Goal: Information Seeking & Learning: Learn about a topic

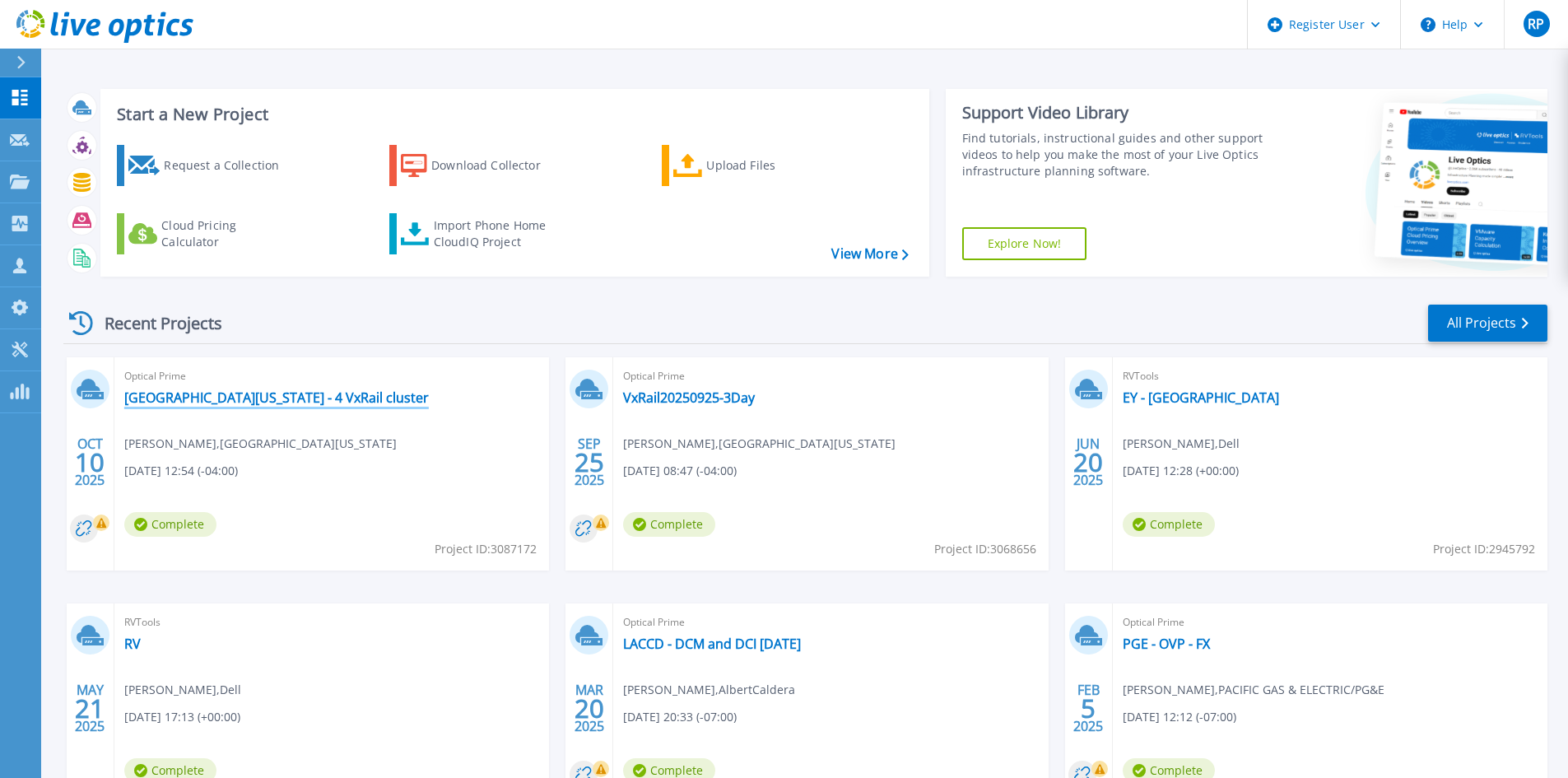
drag, startPoint x: 316, startPoint y: 396, endPoint x: 244, endPoint y: 399, distance: 72.1
click at [316, 396] on link "[GEOGRAPHIC_DATA][US_STATE] - 4 VxRail cluster" at bounding box center [276, 398] width 305 height 16
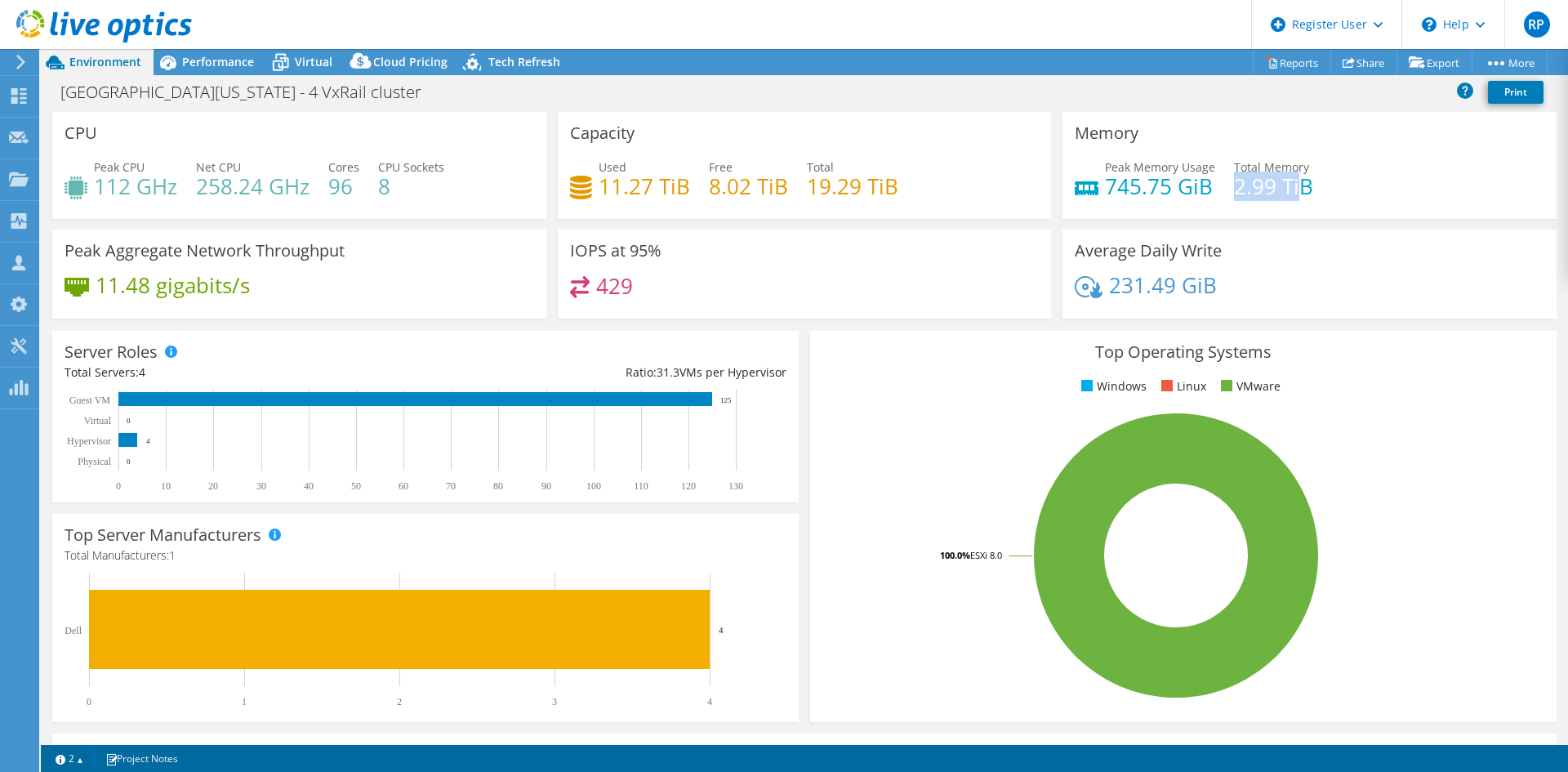
drag, startPoint x: 1226, startPoint y: 186, endPoint x: 1290, endPoint y: 186, distance: 64.0
click at [1290, 186] on h4 "2.99 TiB" at bounding box center [1274, 186] width 79 height 18
click at [1337, 214] on div "Memory Peak Memory Usage 745.75 GiB Total Memory 2.99 TiB" at bounding box center [1310, 165] width 494 height 107
click at [313, 68] on span "Virtual" at bounding box center [314, 61] width 38 height 16
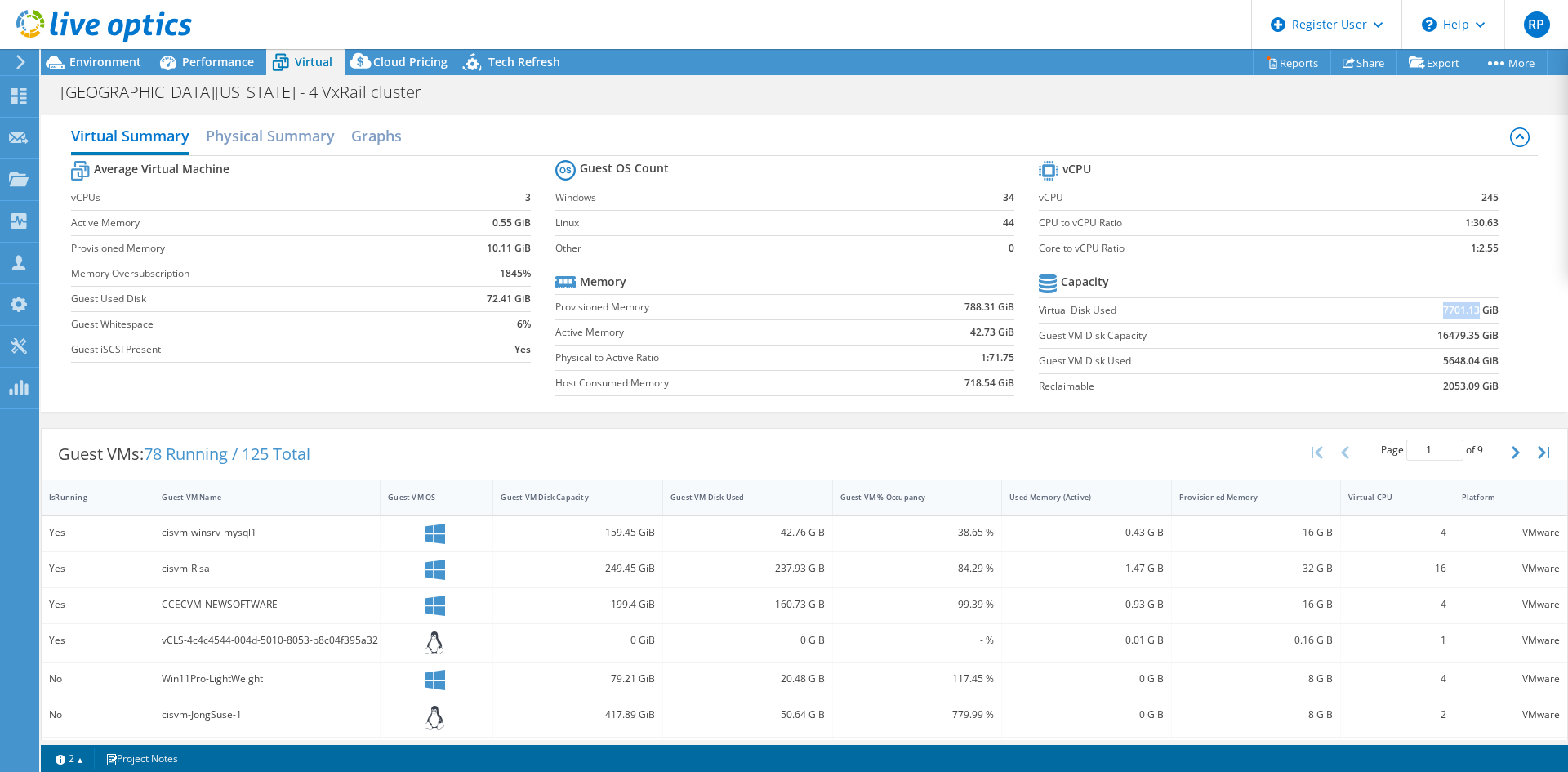
drag, startPoint x: 1430, startPoint y: 311, endPoint x: 1468, endPoint y: 313, distance: 38.1
click at [1468, 313] on td "7701.13 GiB" at bounding box center [1419, 310] width 159 height 25
drag, startPoint x: 1430, startPoint y: 363, endPoint x: 1441, endPoint y: 363, distance: 11.0
click at [1441, 363] on td "5648.04 GiB" at bounding box center [1419, 361] width 159 height 25
click at [1356, 404] on section "vCPU vCPU 245 CPU to vCPU Ratio 1:30.63 Core to vCPU Ratio 1:2.55 Capacity Virt…" at bounding box center [1281, 282] width 484 height 251
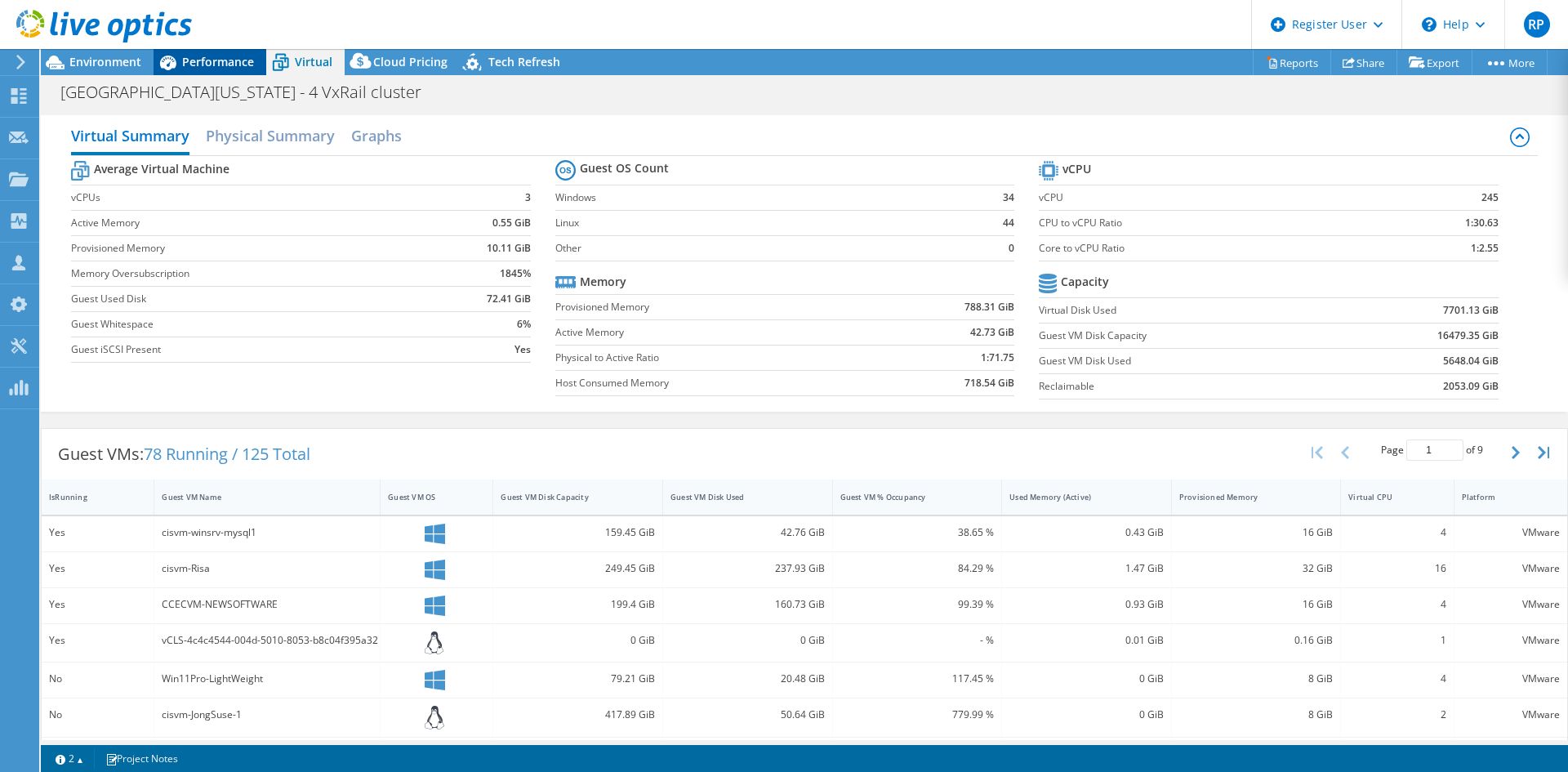
click at [189, 69] on div "Performance" at bounding box center [210, 62] width 113 height 26
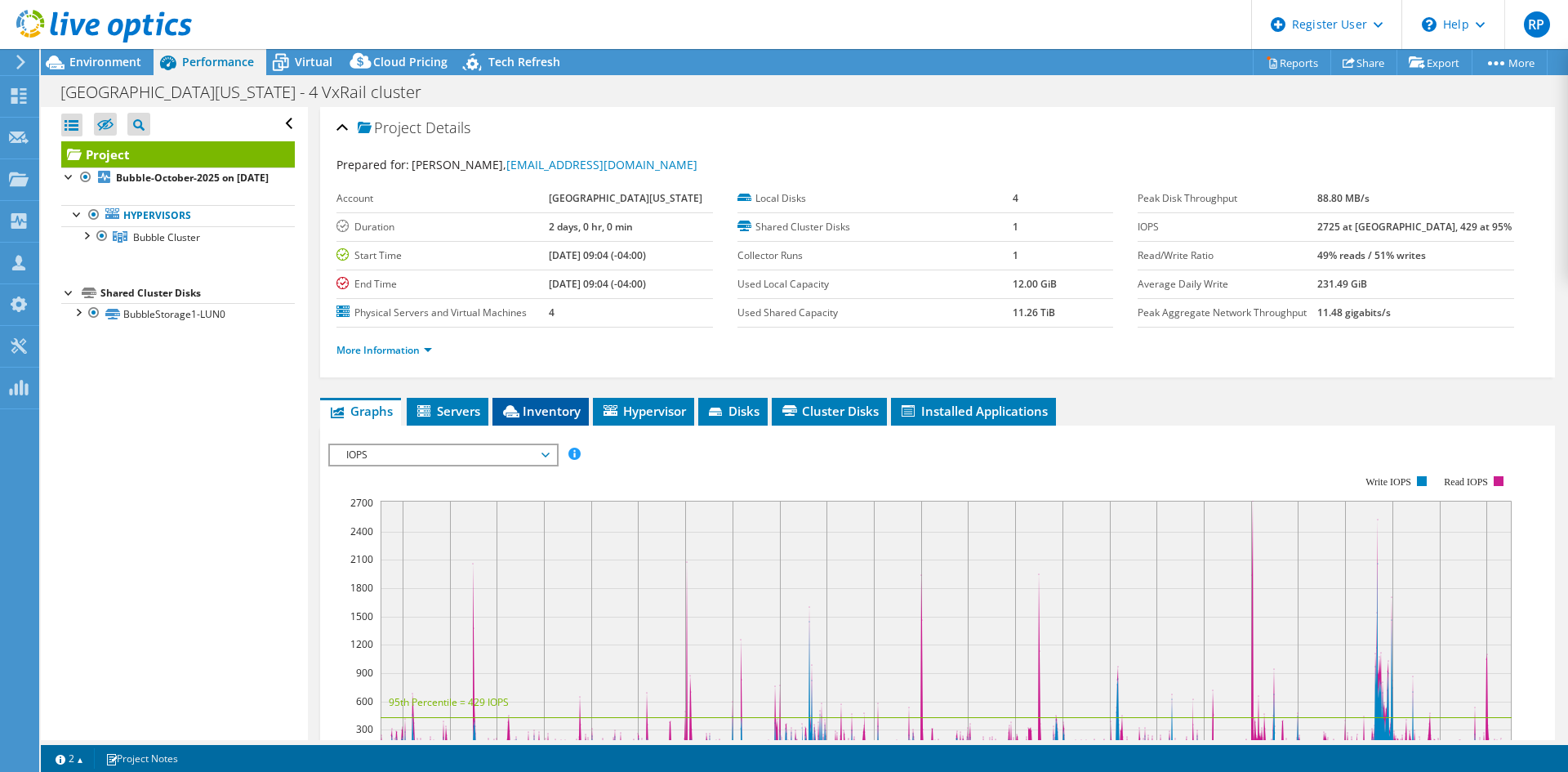
click at [524, 398] on li "Inventory" at bounding box center [541, 412] width 97 height 28
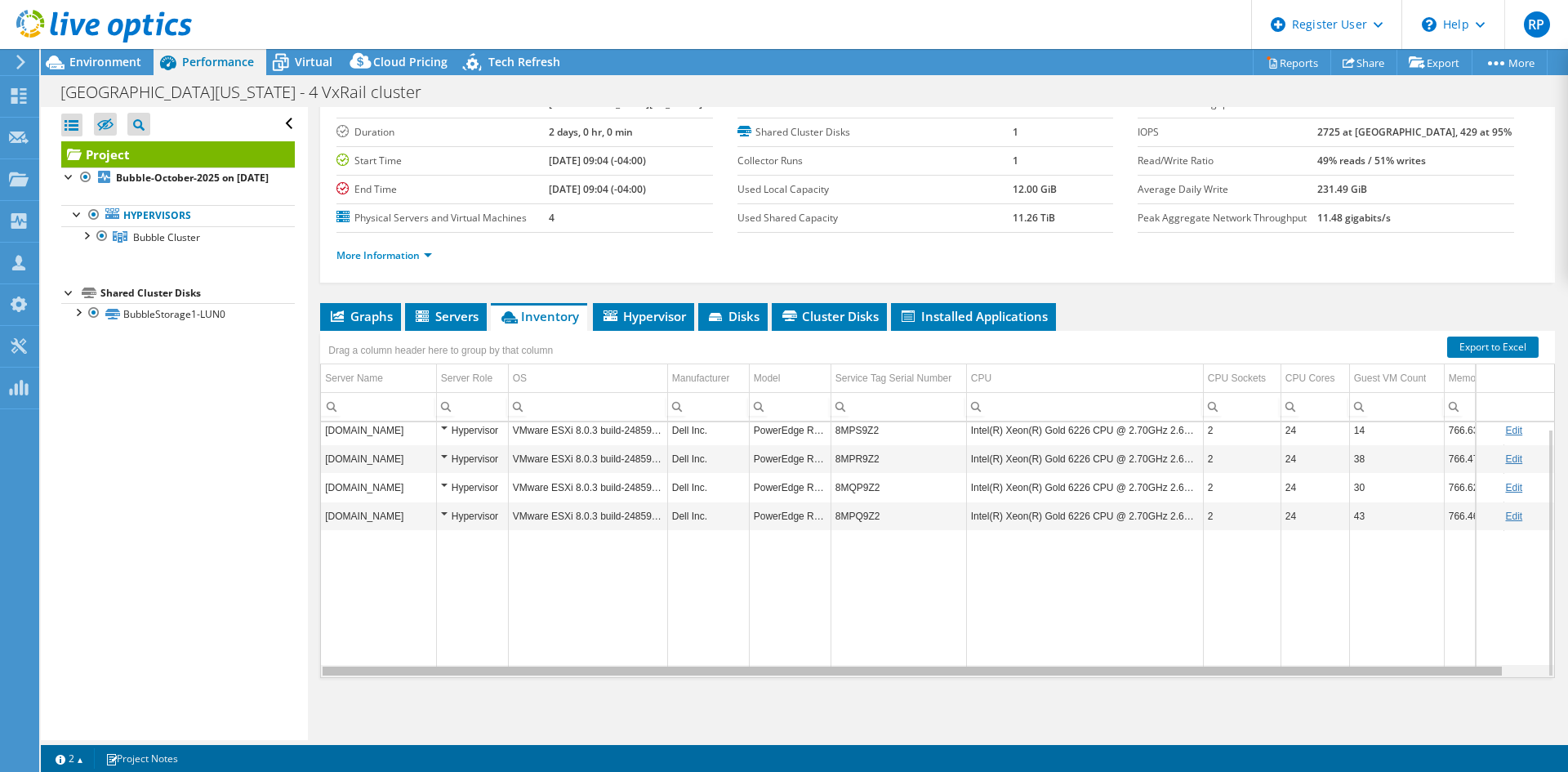
drag, startPoint x: 822, startPoint y: 674, endPoint x: 805, endPoint y: 664, distance: 19.7
click at [805, 664] on body "RP Dell User Rajat Palkar Rajat.Palkar@dell.com Dell My Profile Log Out \n Help…" at bounding box center [784, 386] width 1568 height 772
drag, startPoint x: 806, startPoint y: 672, endPoint x: 849, endPoint y: 675, distance: 43.1
click at [849, 675] on body "RP Dell User Rajat Palkar Rajat.Palkar@dell.com Dell My Profile Log Out \n Help…" at bounding box center [784, 386] width 1568 height 772
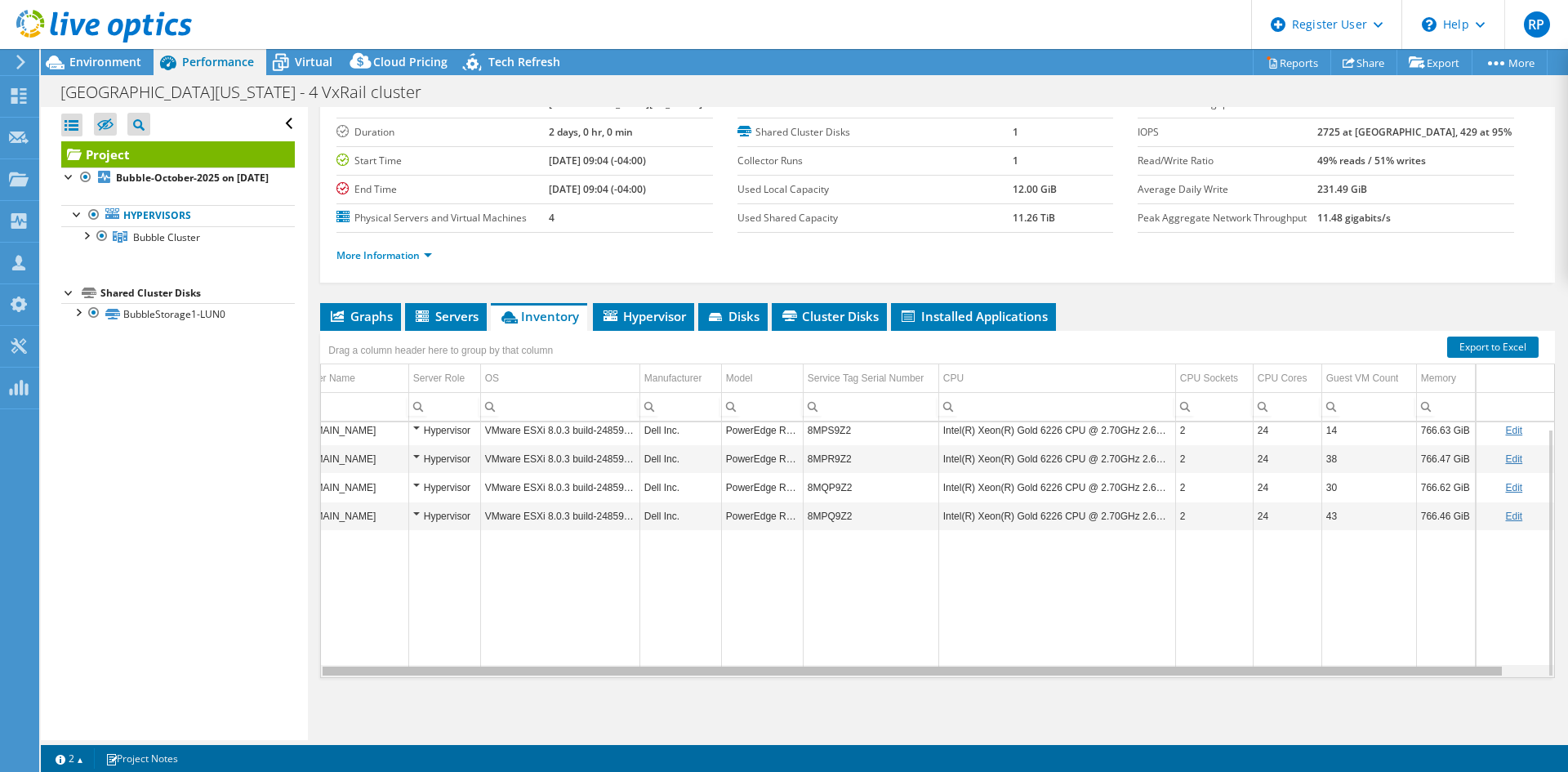
scroll to position [0, 0]
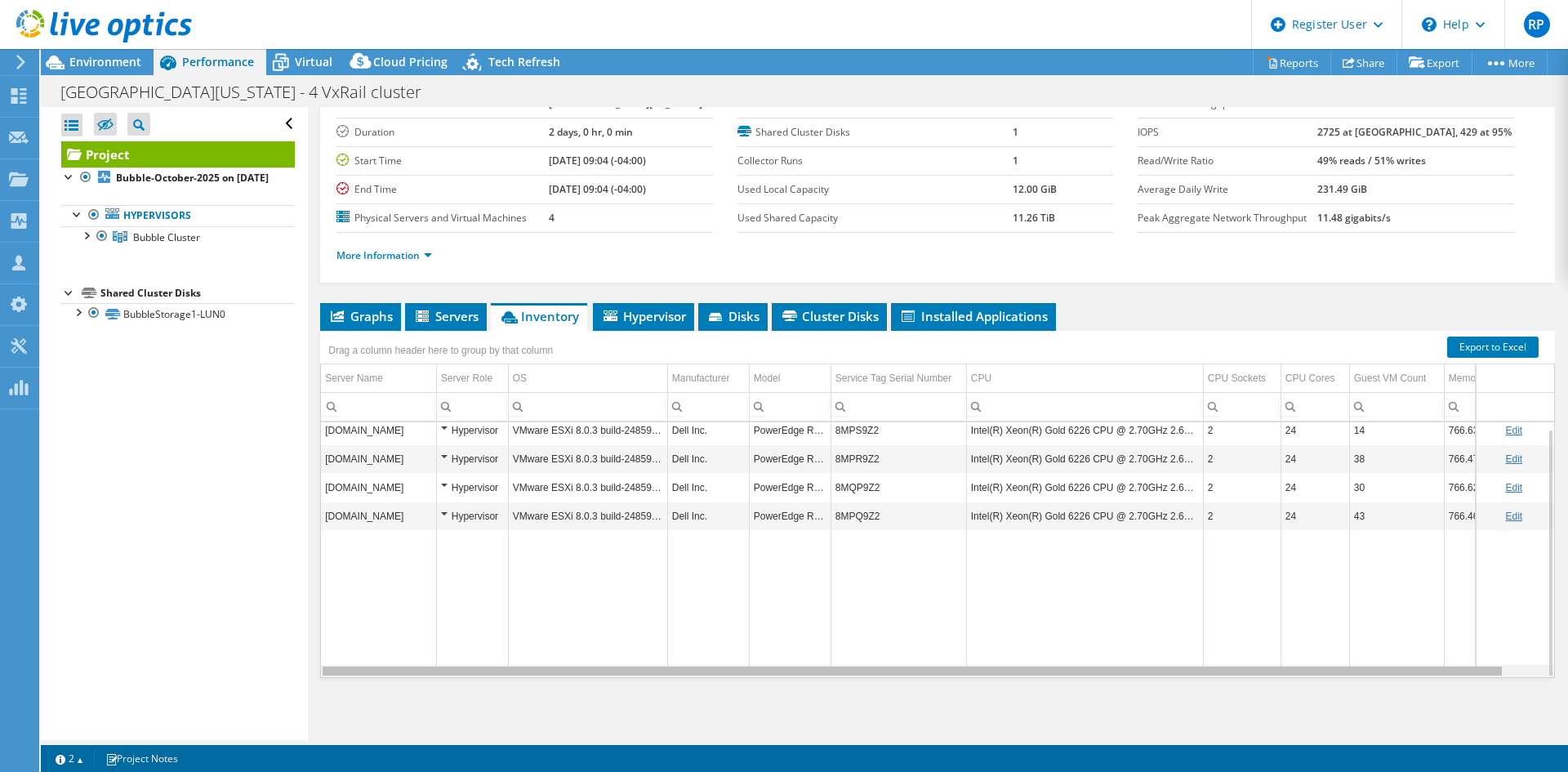
drag, startPoint x: 849, startPoint y: 675, endPoint x: 846, endPoint y: 662, distance: 13.3
click at [846, 662] on body "RP Dell User Rajat Palkar Rajat.Palkar@dell.com Dell My Profile Log Out \n Help…" at bounding box center [784, 386] width 1568 height 772
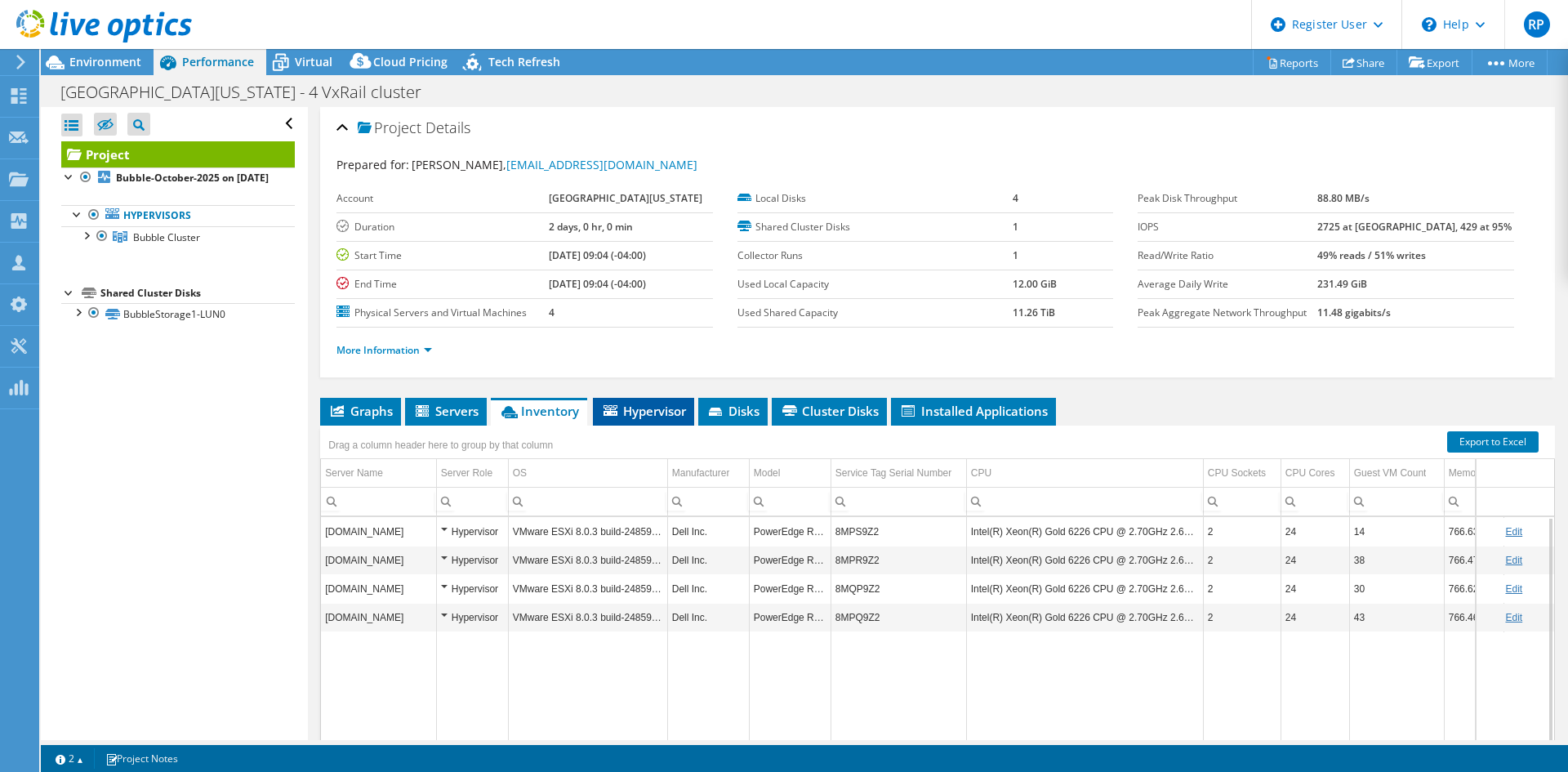
click at [661, 412] on span "Hypervisor" at bounding box center [643, 410] width 85 height 16
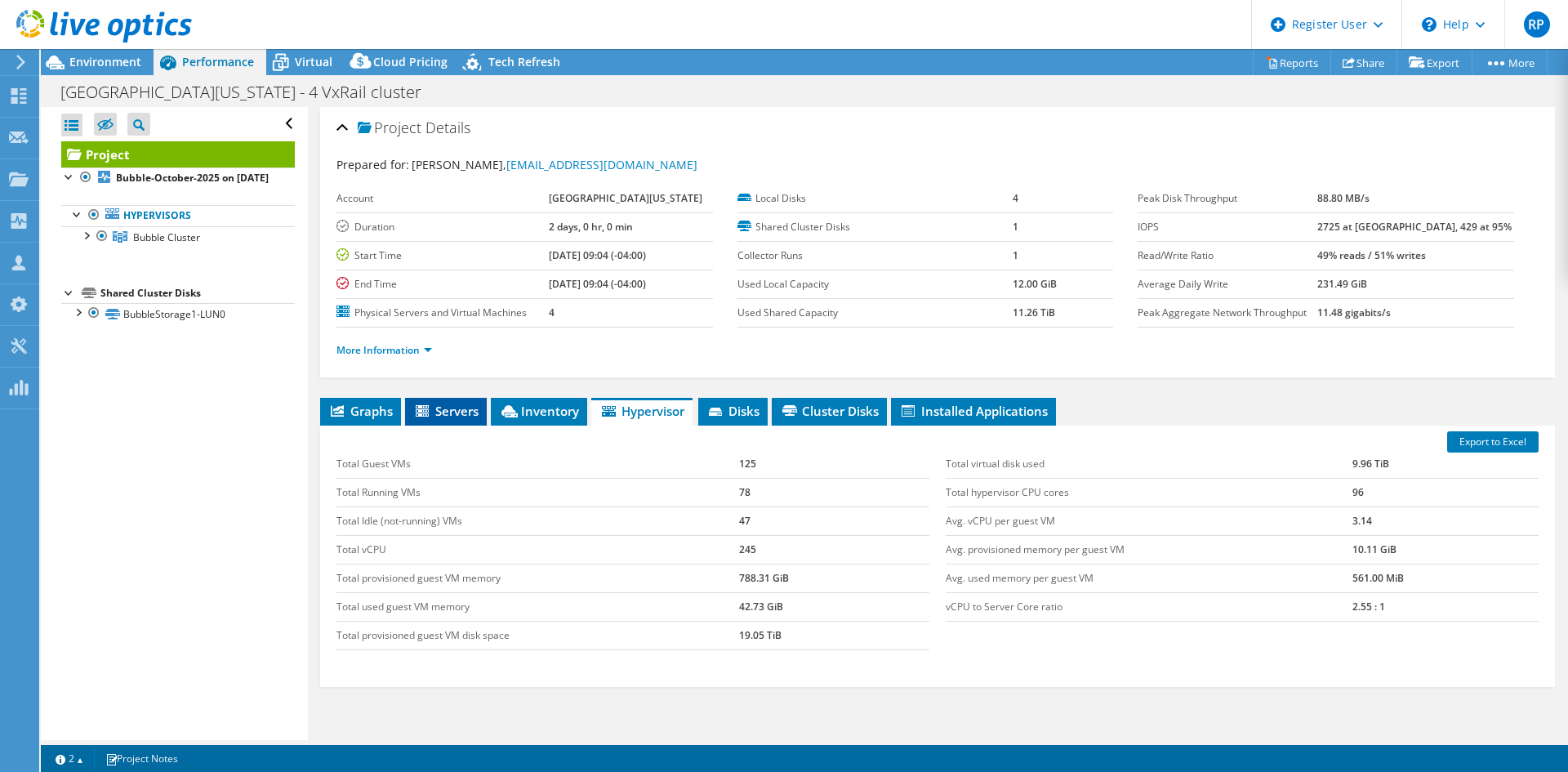
click at [464, 401] on li "Servers" at bounding box center [446, 412] width 82 height 28
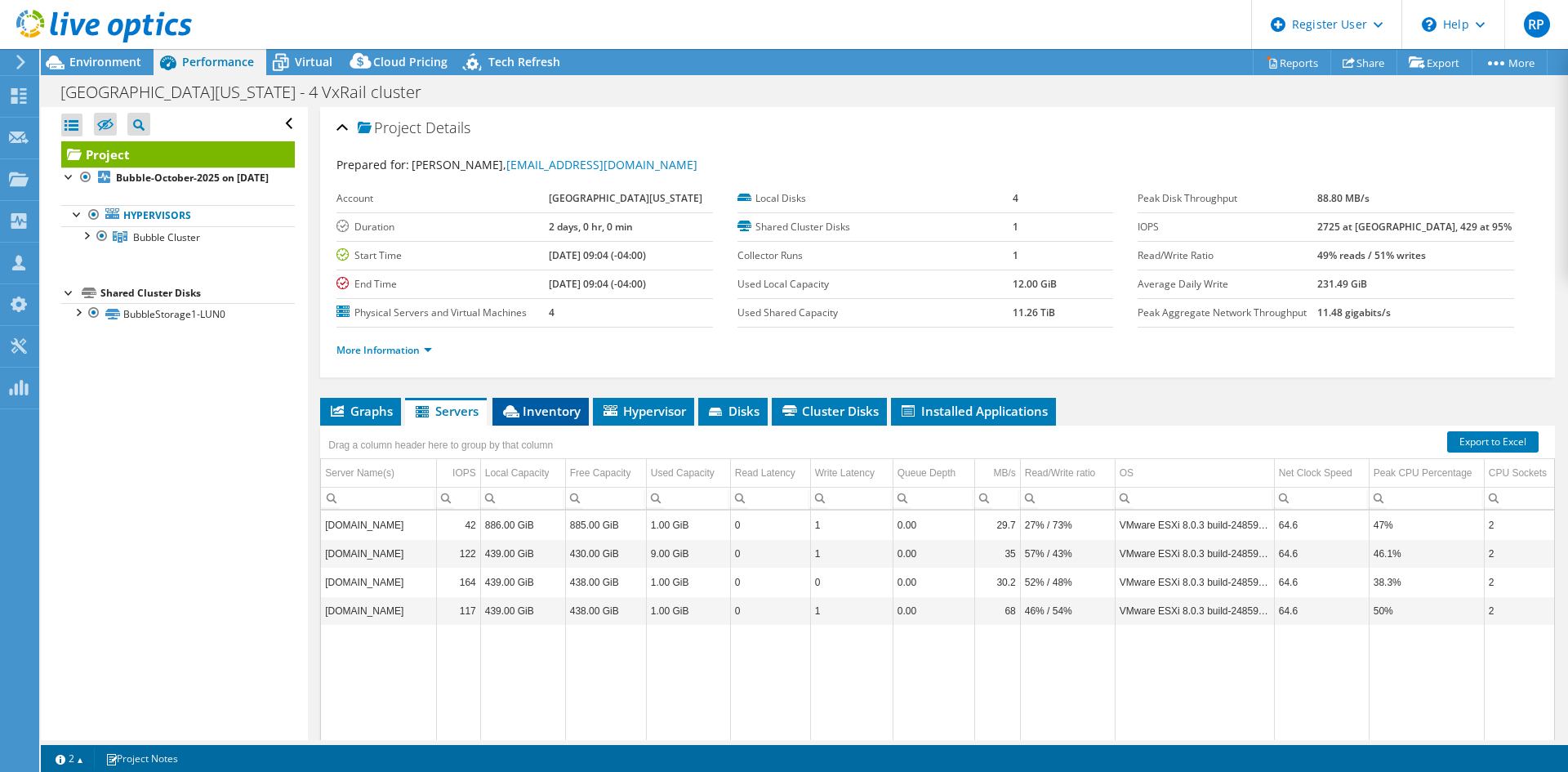
click at [525, 407] on span "Inventory" at bounding box center [540, 410] width 80 height 16
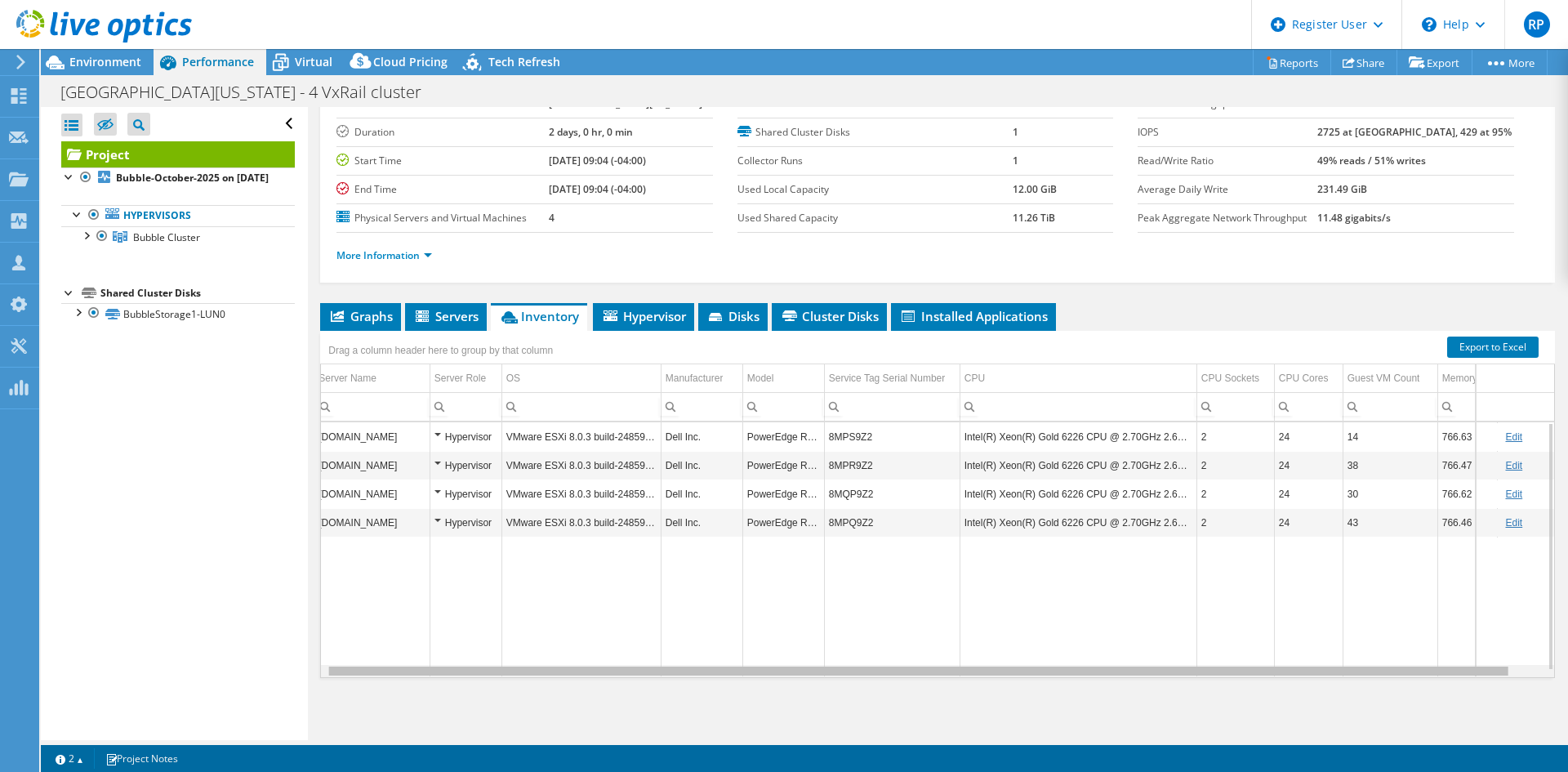
drag, startPoint x: 769, startPoint y: 675, endPoint x: 783, endPoint y: 672, distance: 14.3
click at [783, 672] on body "RP Dell User Rajat Palkar Rajat.Palkar@dell.com Dell My Profile Log Out \n Help…" at bounding box center [784, 386] width 1568 height 772
